Goal: Information Seeking & Learning: Learn about a topic

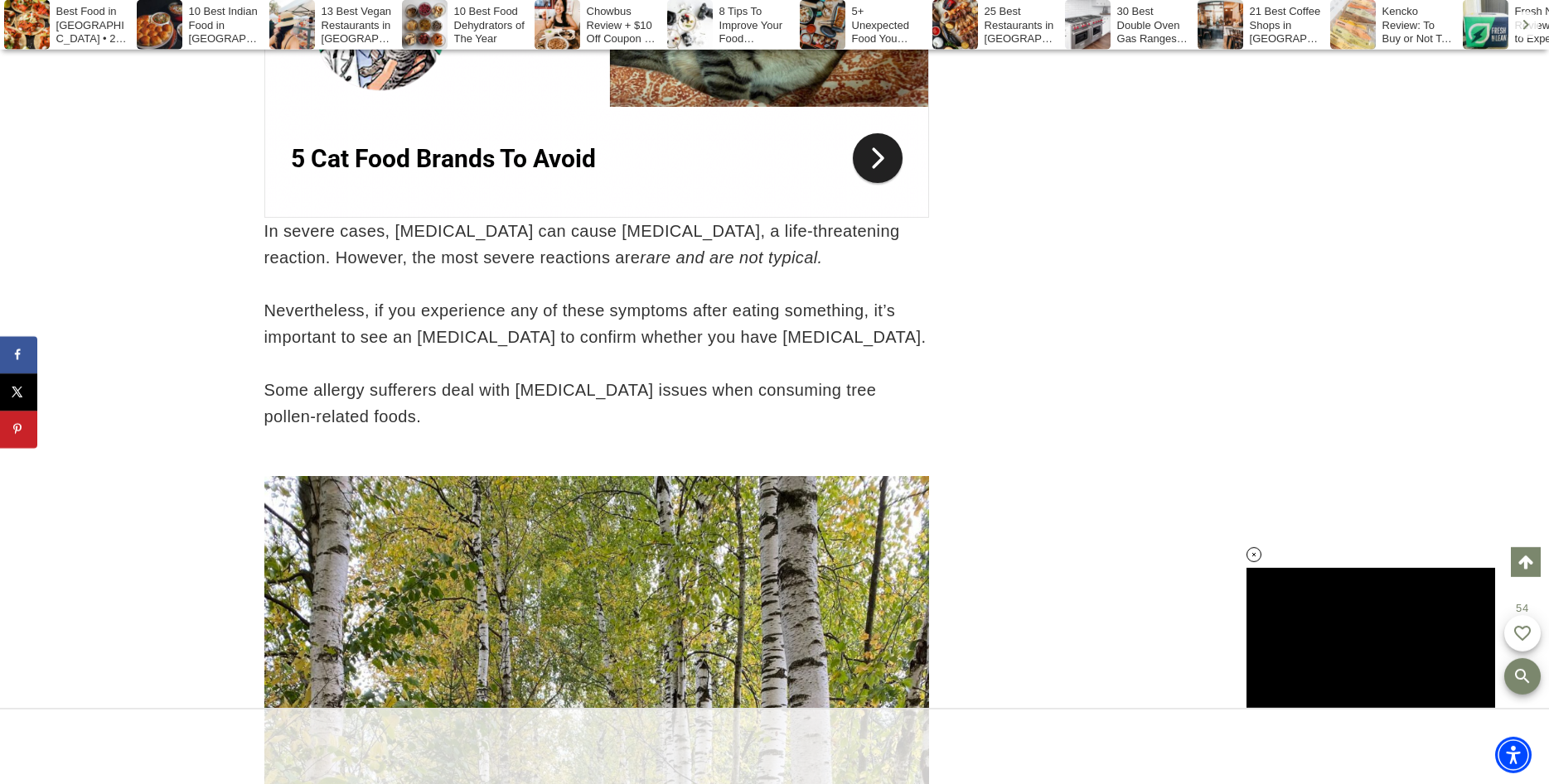
click at [1209, 380] on div at bounding box center [1136, 250] width 298 height 1988
